Goal: Information Seeking & Learning: Check status

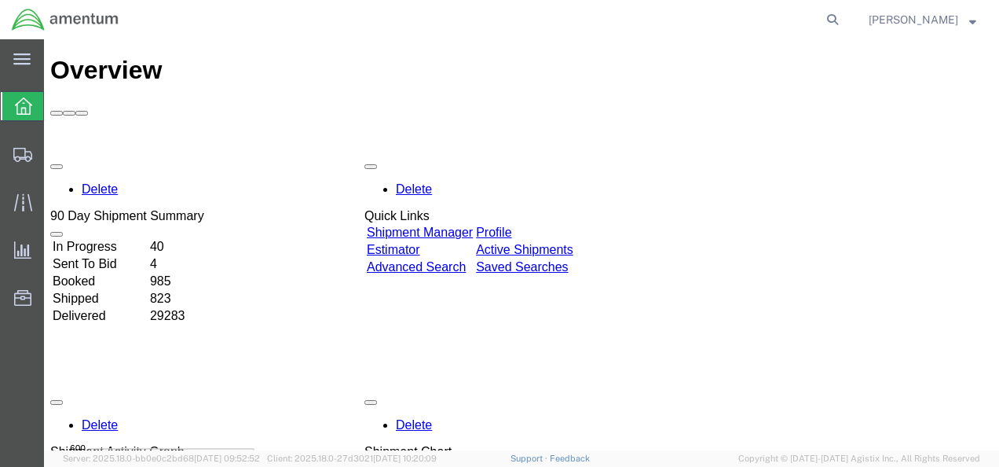
click at [844, 19] on icon at bounding box center [833, 20] width 22 height 22
click at [701, 22] on input "search" at bounding box center [583, 20] width 478 height 38
paste input "92538718913"
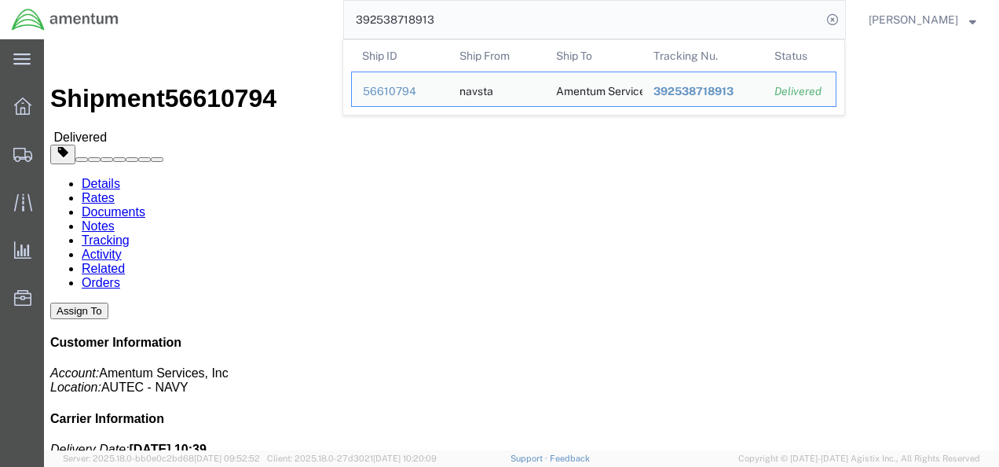
drag, startPoint x: 465, startPoint y: 20, endPoint x: 382, endPoint y: 24, distance: 83.4
click at [382, 24] on input "392538718913" at bounding box center [583, 20] width 478 height 38
paste input "476505309"
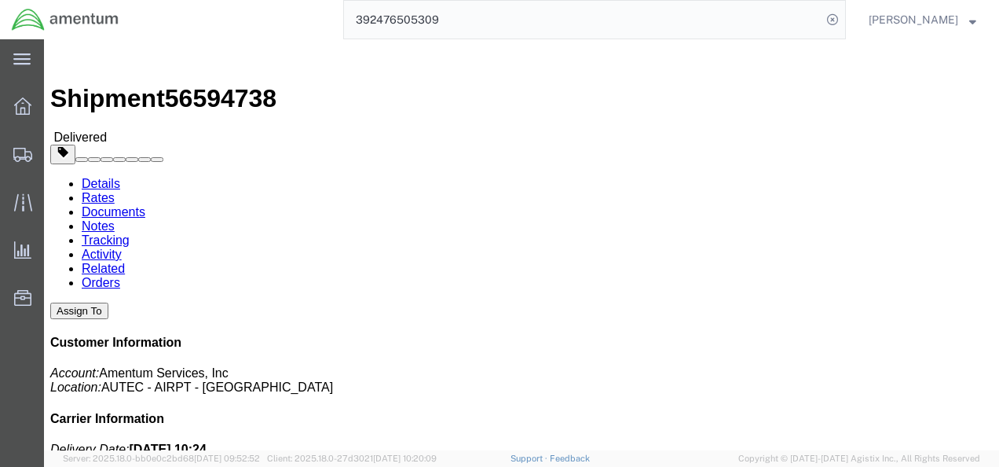
drag, startPoint x: 573, startPoint y: 184, endPoint x: 720, endPoint y: 185, distance: 147.7
click b "4732.C0.03RA.16310400.815E0440"
copy b "4732.C0.03RA.16310400.815"
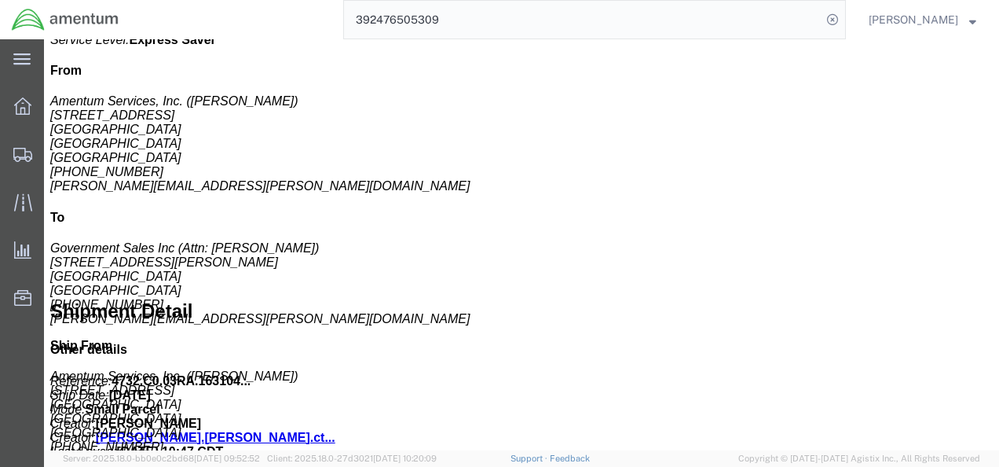
scroll to position [471, 0]
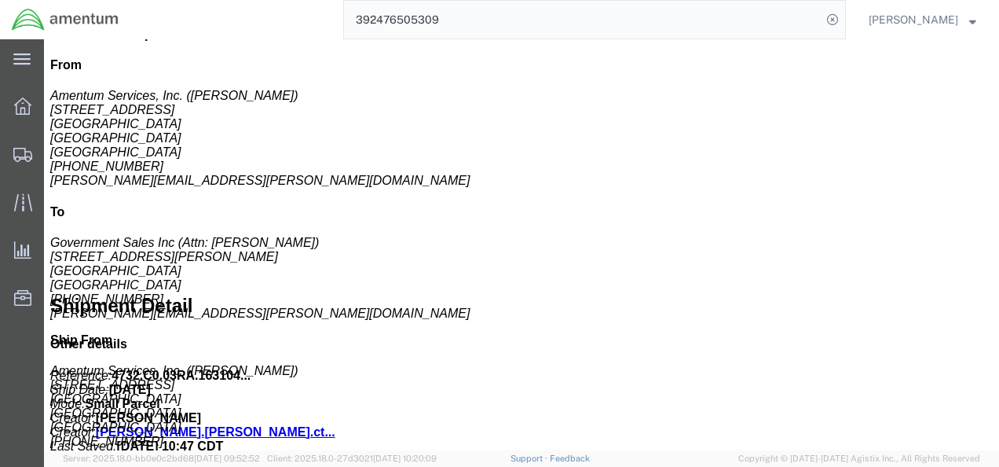
click at [523, 26] on input "392476505309" at bounding box center [583, 20] width 478 height 38
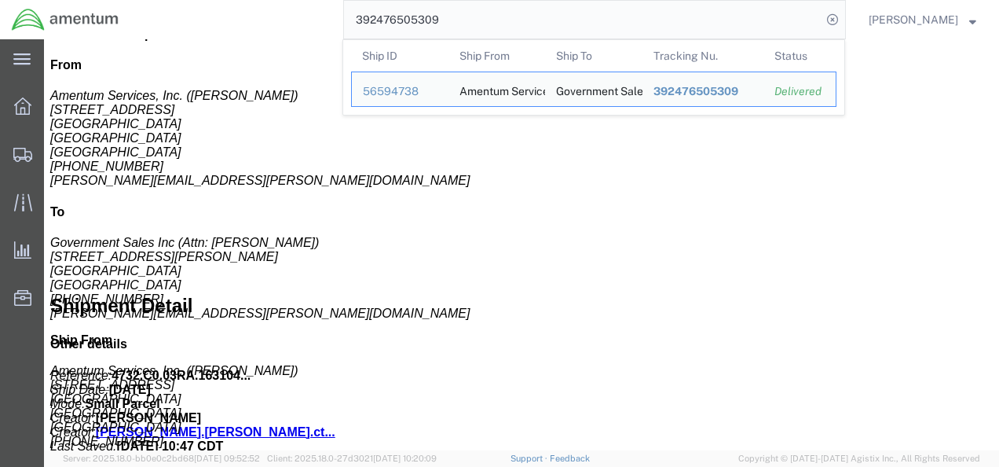
drag, startPoint x: 467, startPoint y: 22, endPoint x: 380, endPoint y: 22, distance: 86.4
click at [380, 22] on input "392476505309" at bounding box center [583, 20] width 478 height 38
paste input "541189158"
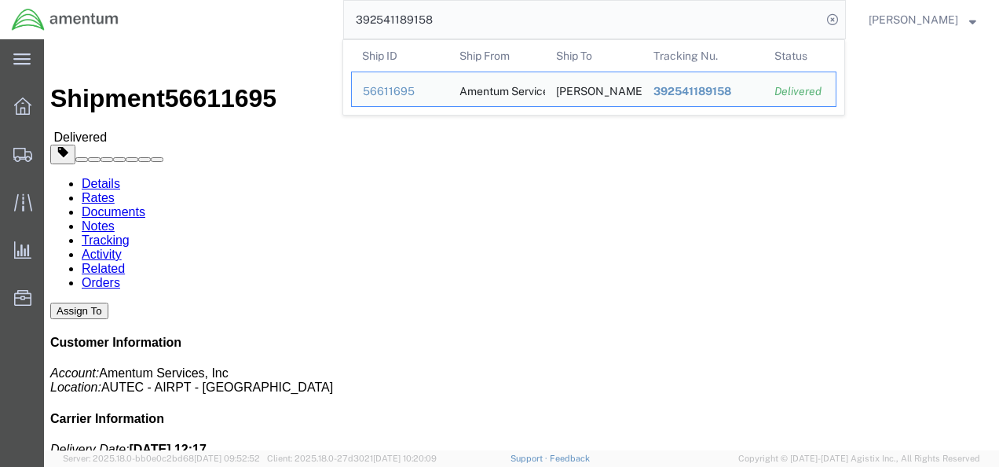
drag, startPoint x: 515, startPoint y: 24, endPoint x: 386, endPoint y: 27, distance: 129.6
click at [386, 27] on input "392541189158" at bounding box center [583, 20] width 478 height 38
paste input "465742231"
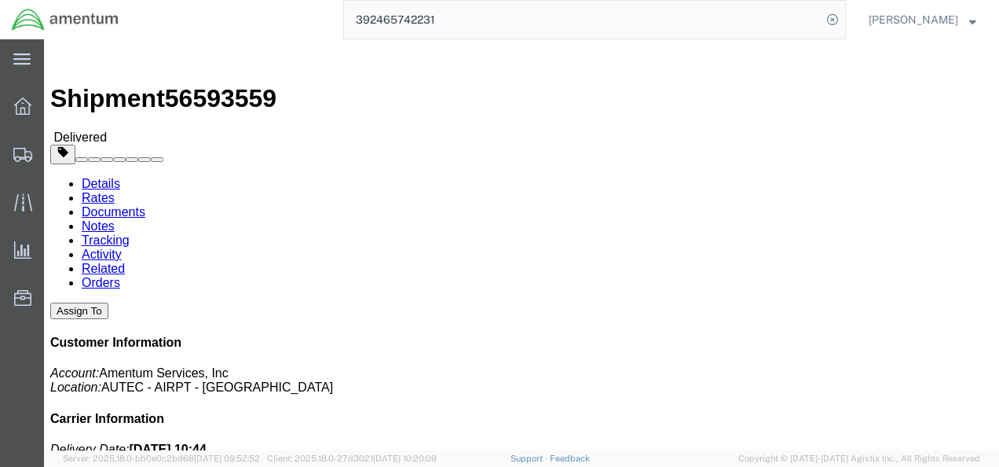
drag, startPoint x: 572, startPoint y: 185, endPoint x: 721, endPoint y: 189, distance: 149.3
click b "4732.C0.03SD.13030701.920E0120"
copy b "4732.C0.03SD.13030701.920E"
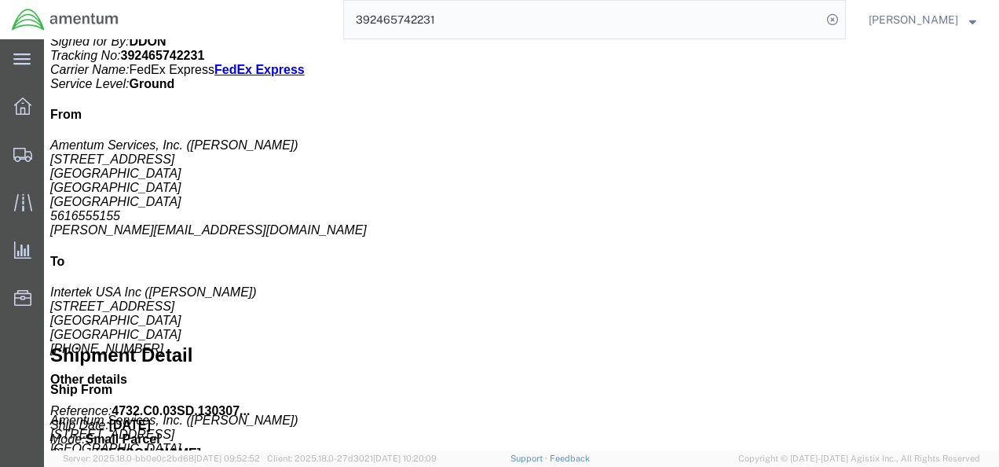
scroll to position [471, 0]
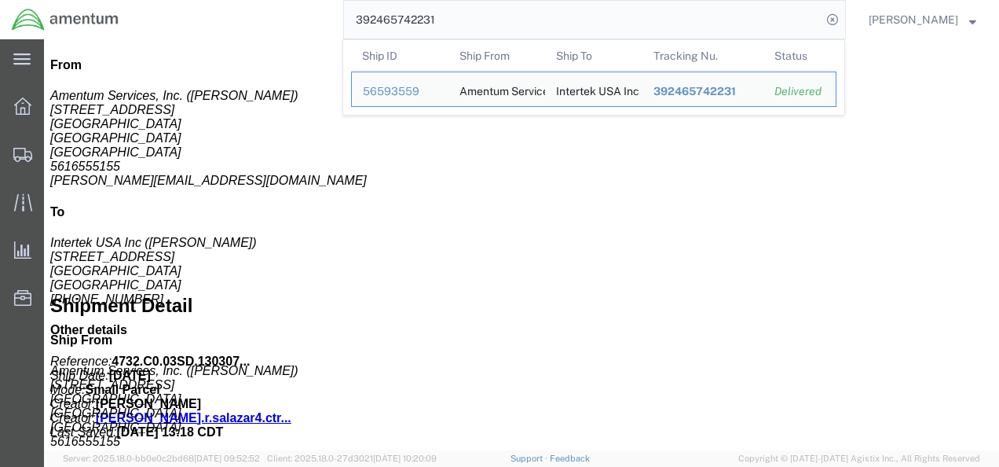
drag, startPoint x: 460, startPoint y: 20, endPoint x: 382, endPoint y: 19, distance: 78.6
click at [382, 19] on input "392465742231" at bounding box center [583, 20] width 478 height 38
paste input "77904652"
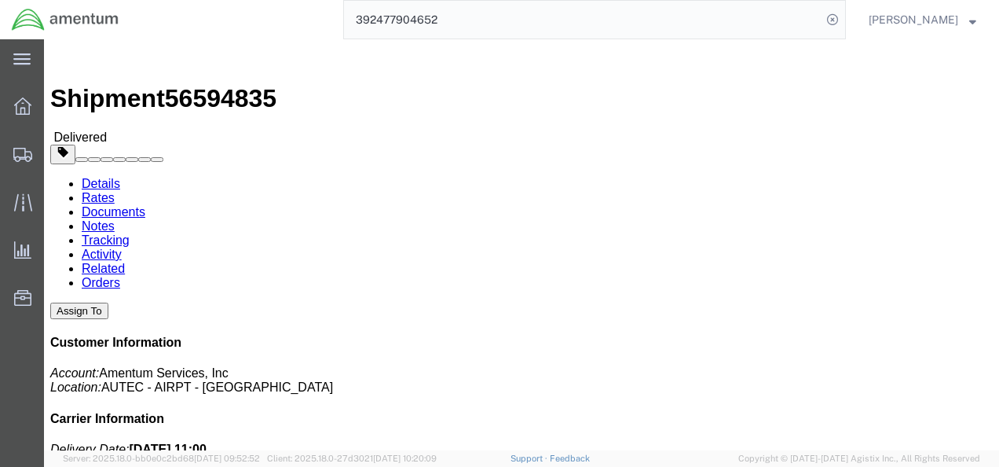
drag, startPoint x: 569, startPoint y: 186, endPoint x: 723, endPoint y: 190, distance: 153.2
click div "References Project Number: 4732.C0.03NC.13120301.900D0170 Department: Autec Shi…"
drag, startPoint x: 569, startPoint y: 188, endPoint x: 718, endPoint y: 189, distance: 148.5
click div "References Project Number: 4732.C0.03NC.13120301.900D0170 Department: Autec Shi…"
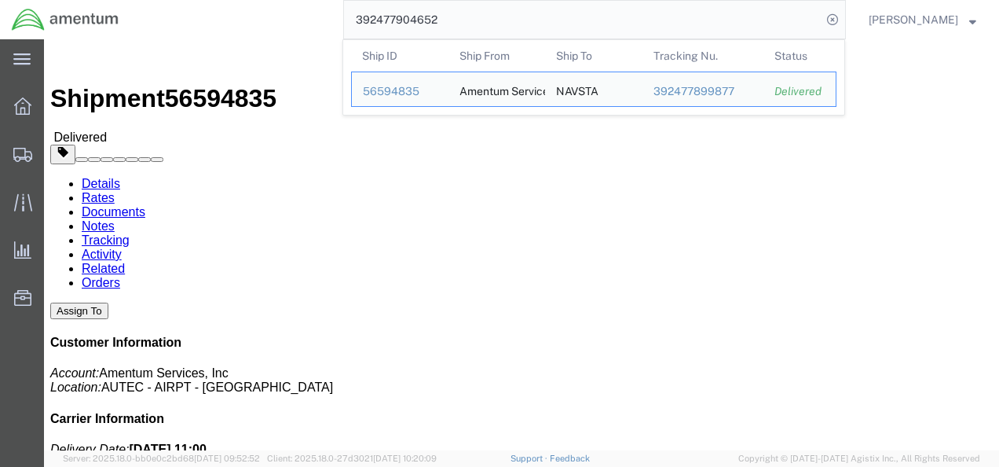
drag, startPoint x: 539, startPoint y: 22, endPoint x: 366, endPoint y: 21, distance: 172.8
click at [366, 21] on input "392477904652" at bounding box center [583, 20] width 478 height 38
paste input "392030821826"
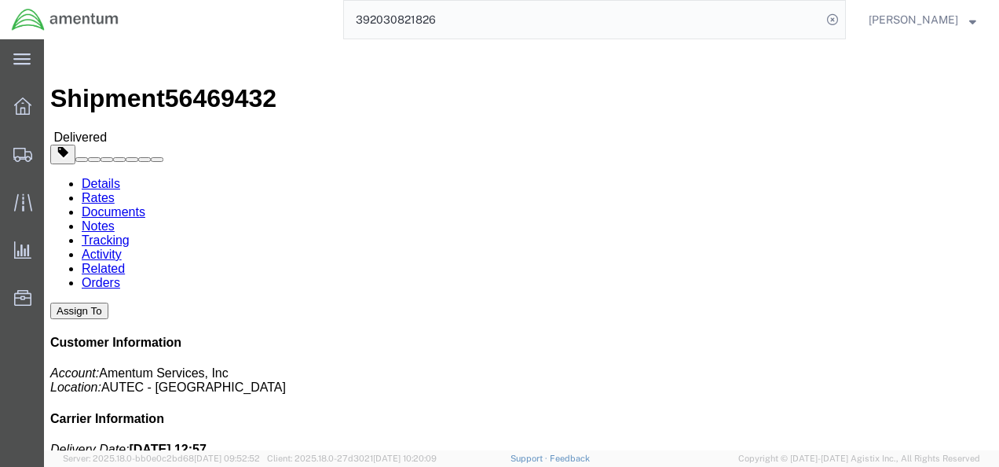
drag, startPoint x: 574, startPoint y: 240, endPoint x: 719, endPoint y: 239, distance: 144.5
click b "4732.C0.03RA.16310400.815E0440"
copy b "4732.C0.03RA.16310400.815"
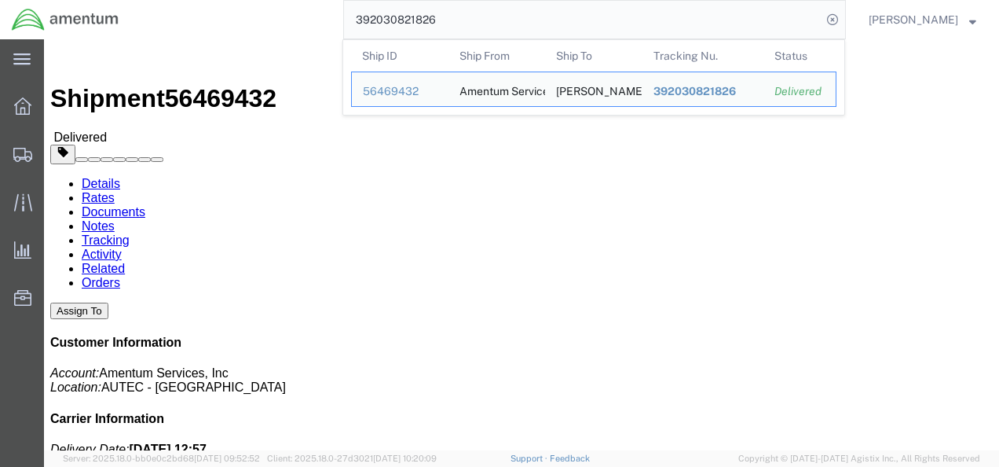
drag, startPoint x: 470, startPoint y: 20, endPoint x: 384, endPoint y: 20, distance: 85.6
click at [385, 19] on input "392030821826" at bounding box center [583, 20] width 478 height 38
paste input "170901010"
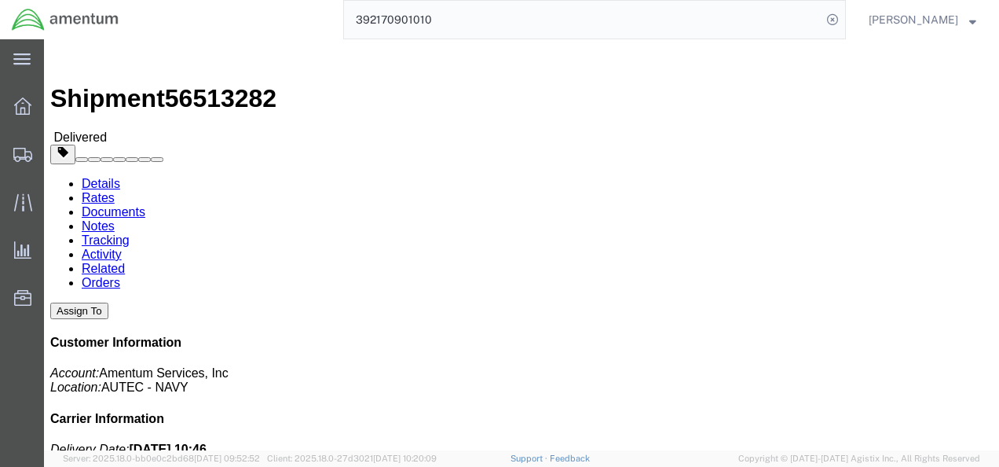
drag, startPoint x: 573, startPoint y: 221, endPoint x: 719, endPoint y: 221, distance: 146.9
click b "4732.C0.03SZ.12090500.900E0120"
copy b "4732.C0.03SZ.12090500.900E"
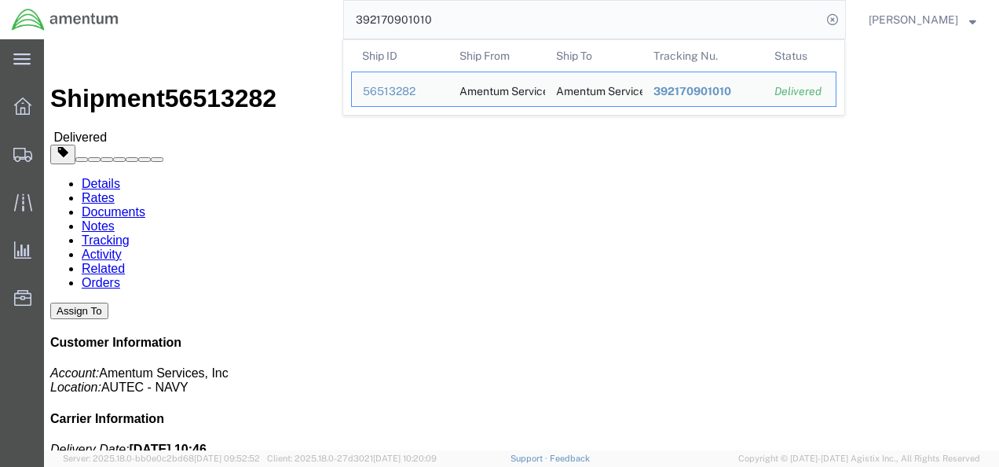
drag, startPoint x: 460, startPoint y: 21, endPoint x: 381, endPoint y: 16, distance: 79.5
click at [381, 16] on input "392170901010" at bounding box center [583, 20] width 478 height 38
paste input "227485056"
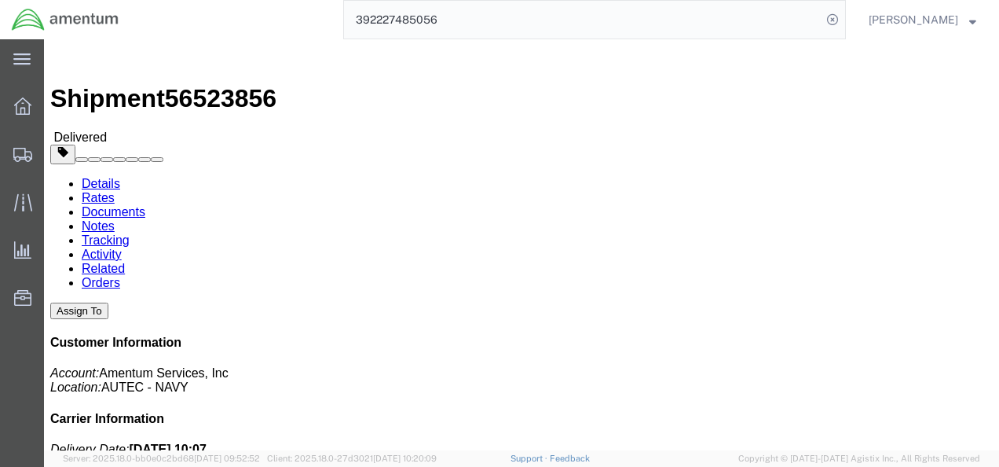
drag, startPoint x: 573, startPoint y: 218, endPoint x: 716, endPoint y: 221, distance: 143.8
click b "4732.C0.03SJ.14090400.871E0000"
copy b "4732.C0.03SJ.14090400.871"
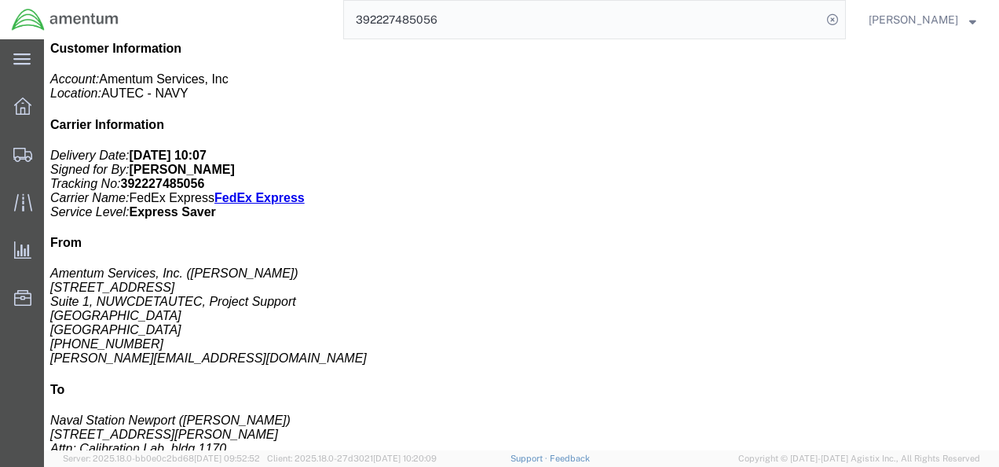
scroll to position [314, 0]
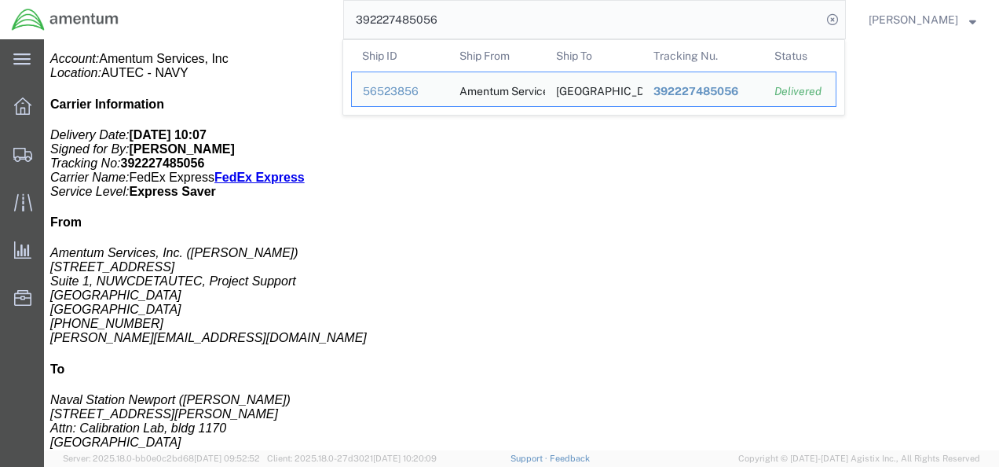
drag, startPoint x: 474, startPoint y: 18, endPoint x: 382, endPoint y: 17, distance: 92.7
click at [382, 17] on input "392227485056" at bounding box center [583, 20] width 478 height 38
paste input "324599427"
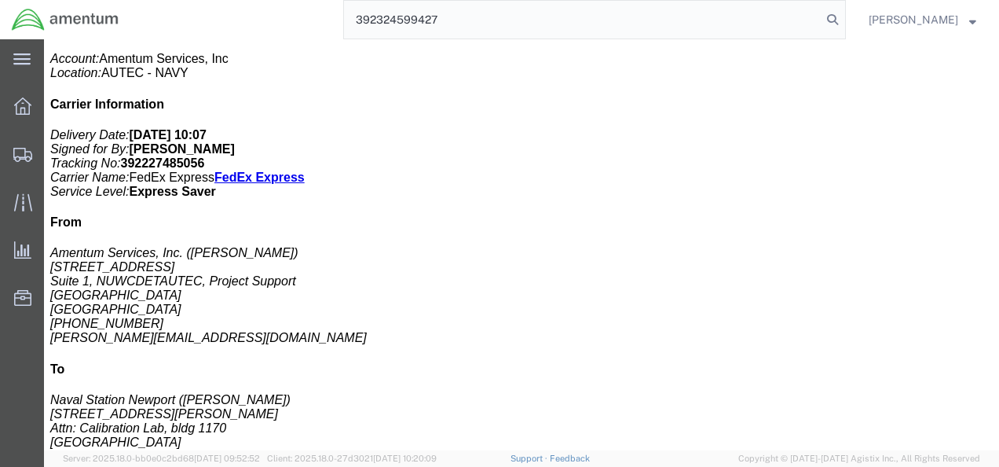
type input "392324599427"
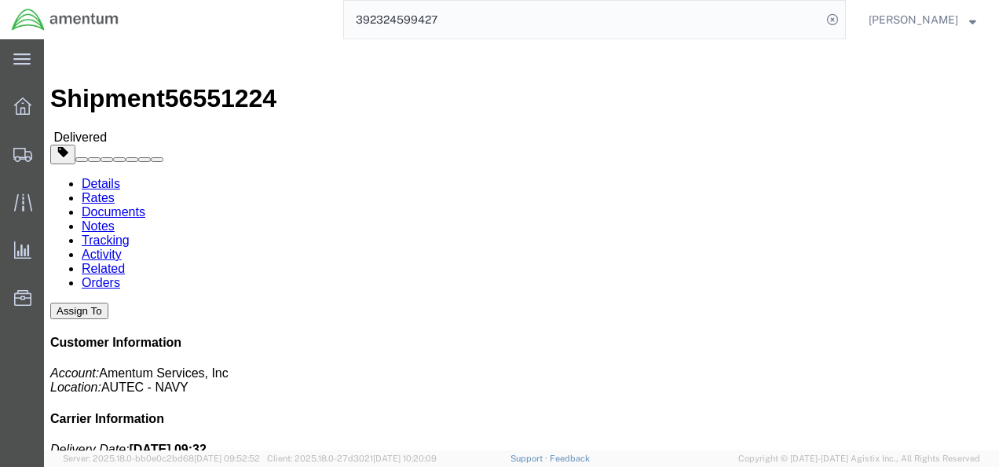
click div "Leg 1 - Small Parcel"
